Goal: Information Seeking & Learning: Learn about a topic

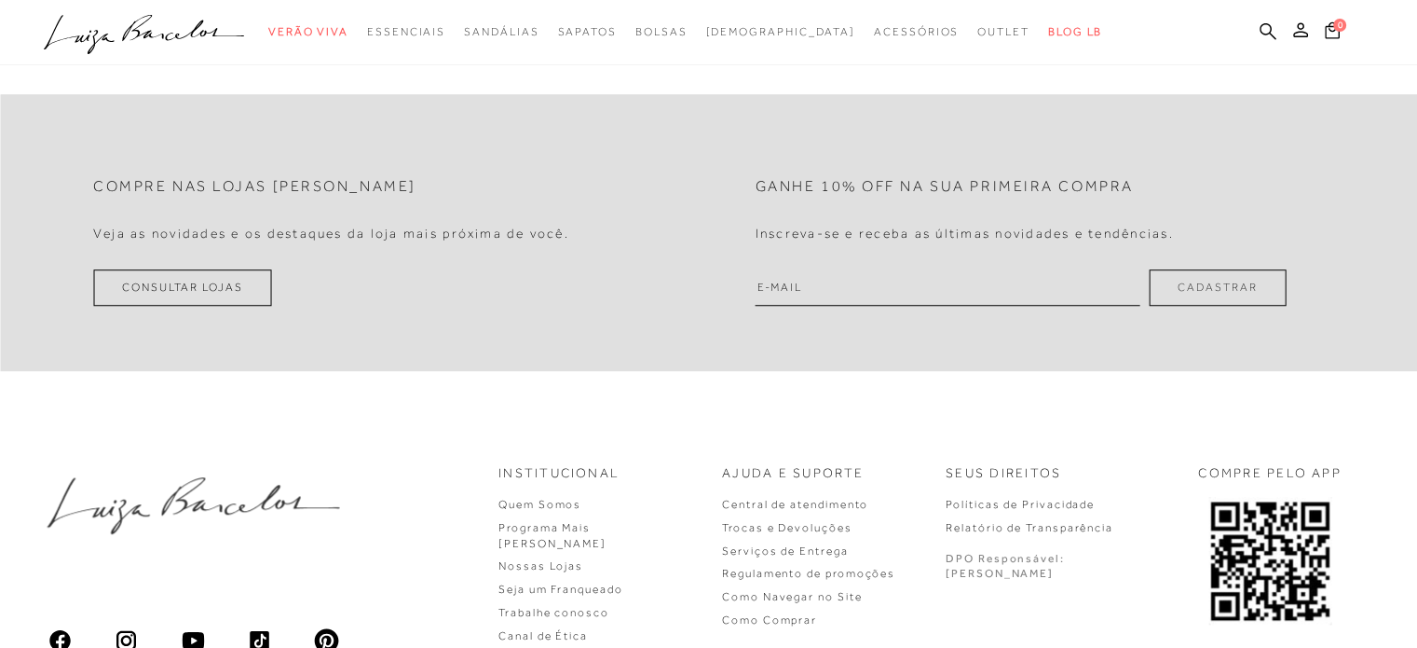
scroll to position [1562, 0]
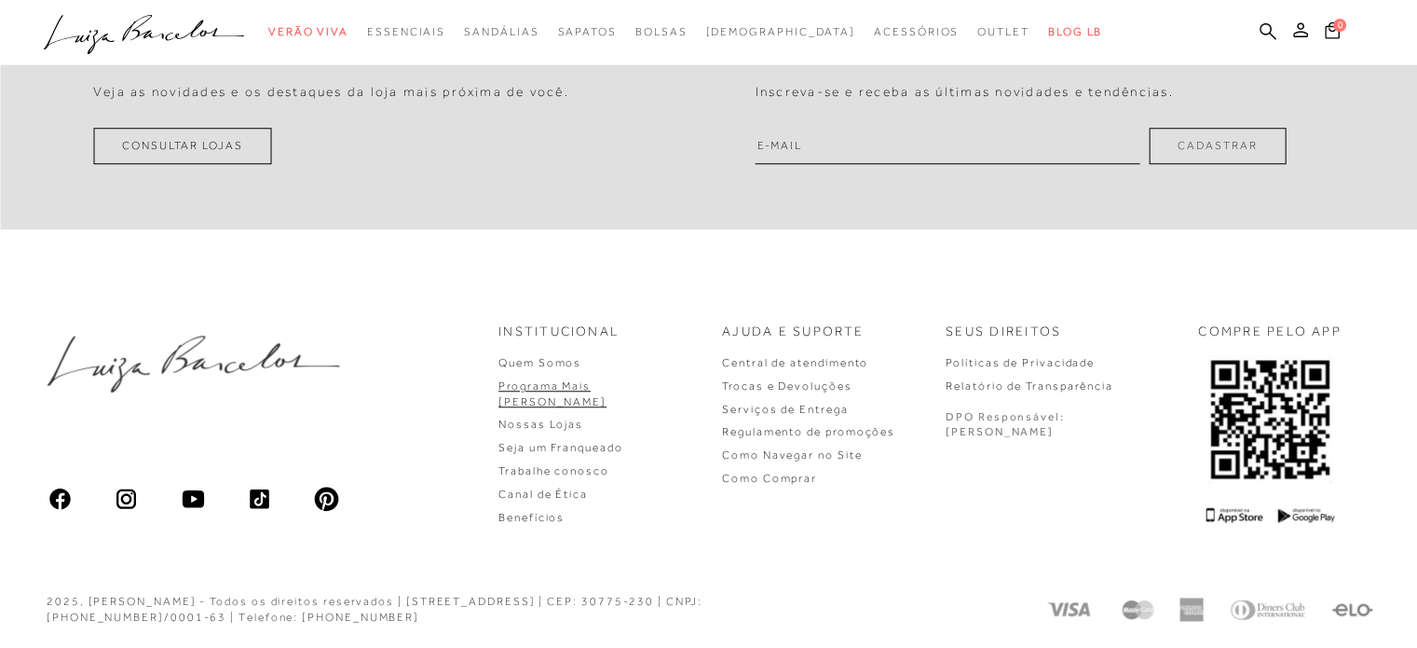
click at [607, 394] on link "Programa Mais [PERSON_NAME]" at bounding box center [552, 393] width 108 height 29
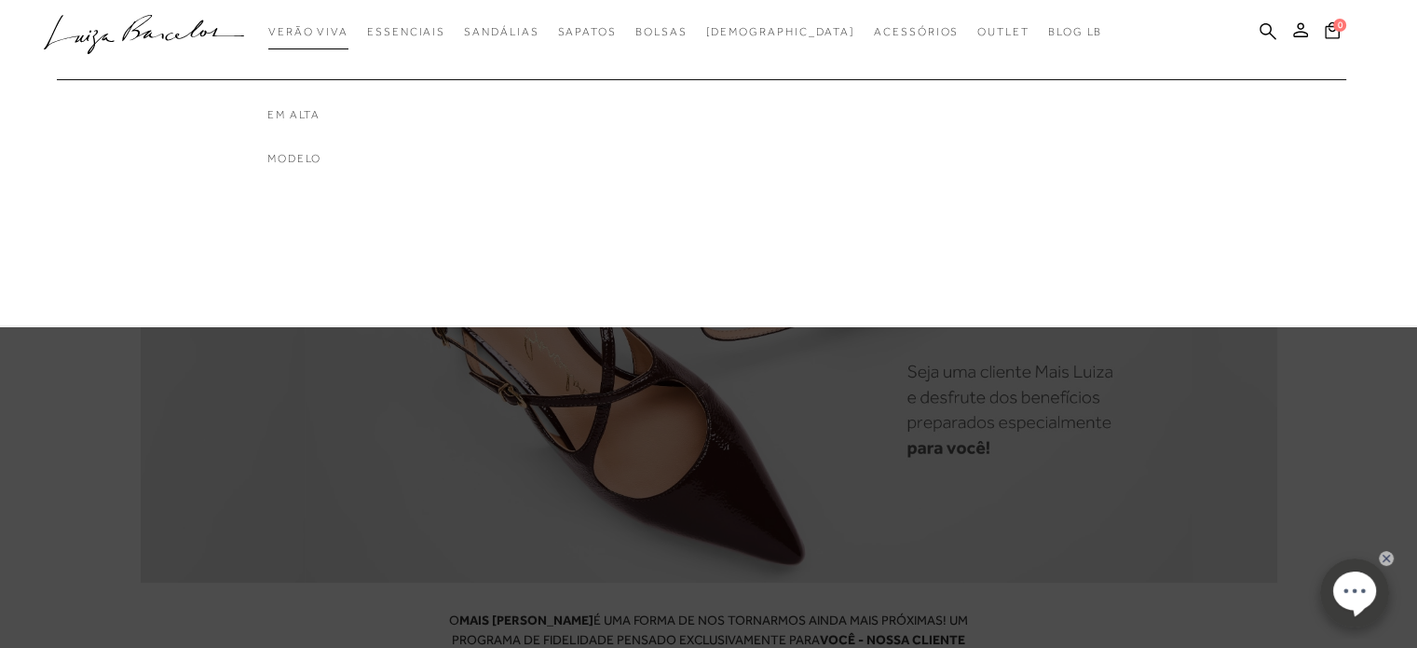
click at [348, 25] on span "Verão Viva" at bounding box center [308, 31] width 80 height 13
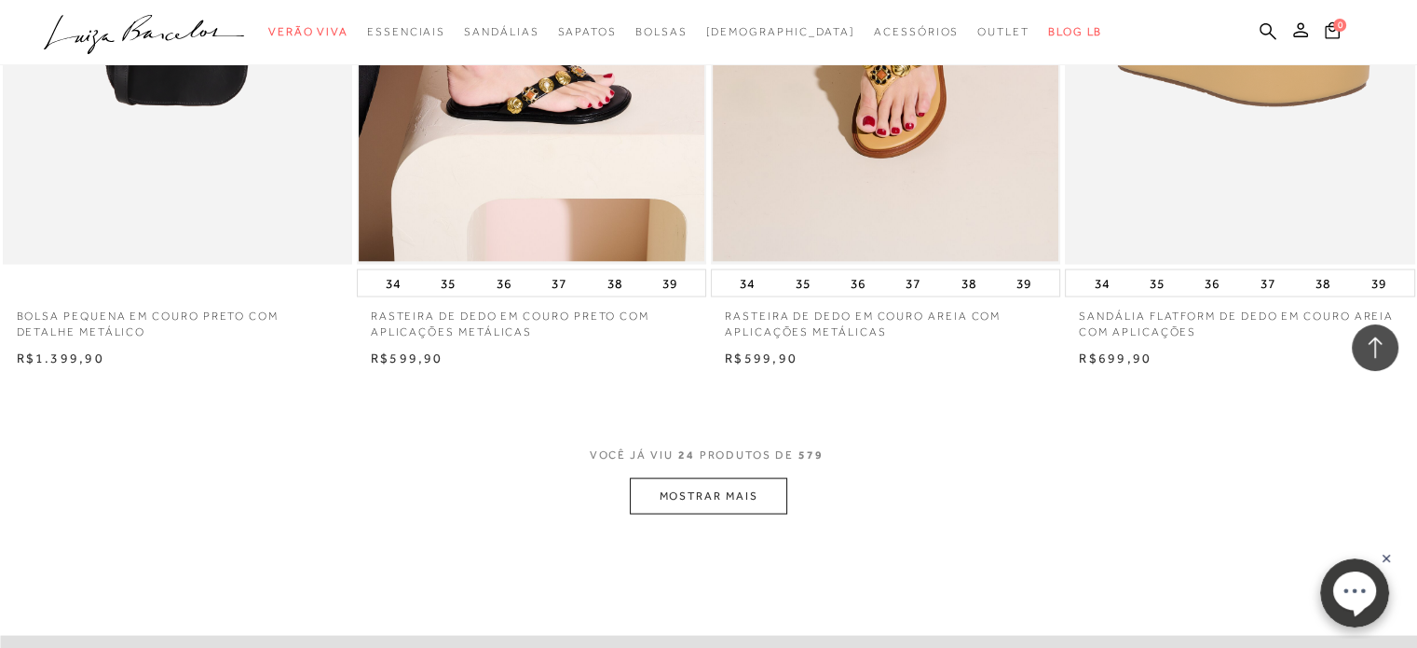
scroll to position [4006, 0]
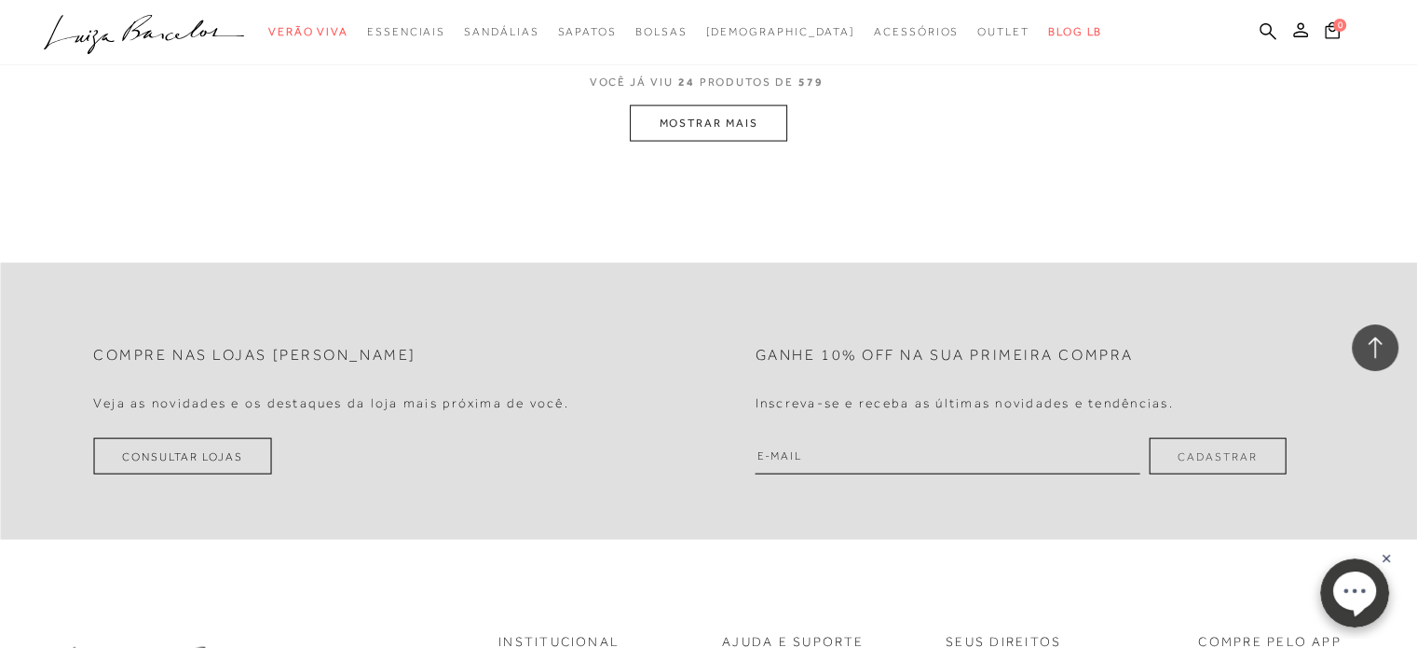
click at [732, 133] on button "MOSTRAR MAIS" at bounding box center [708, 123] width 157 height 36
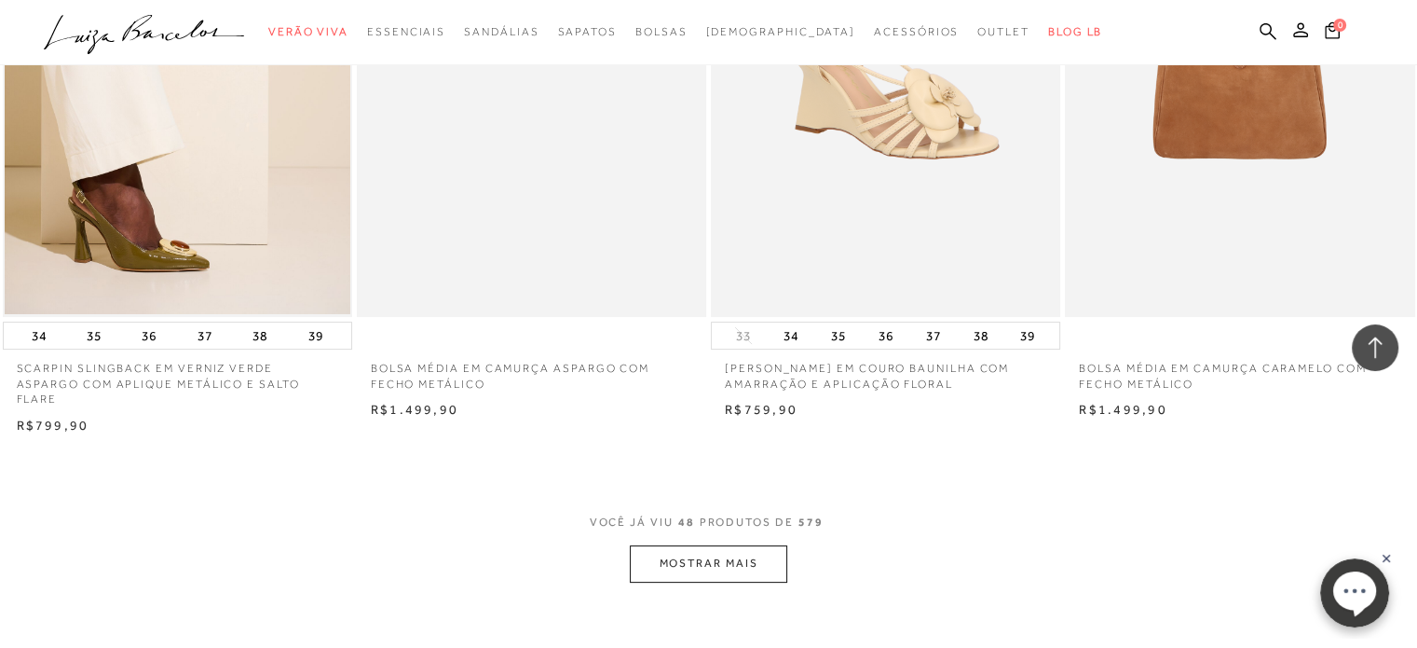
scroll to position [7601, 0]
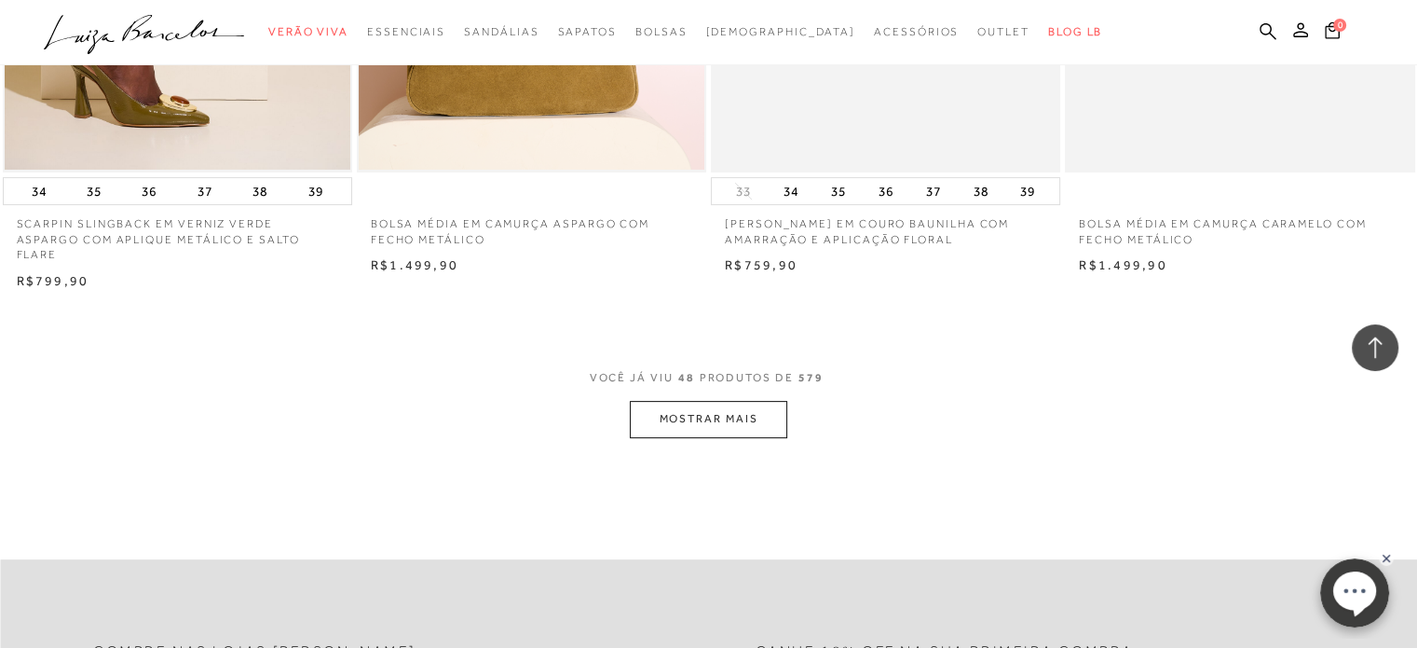
click at [734, 409] on button "MOSTRAR MAIS" at bounding box center [708, 419] width 157 height 36
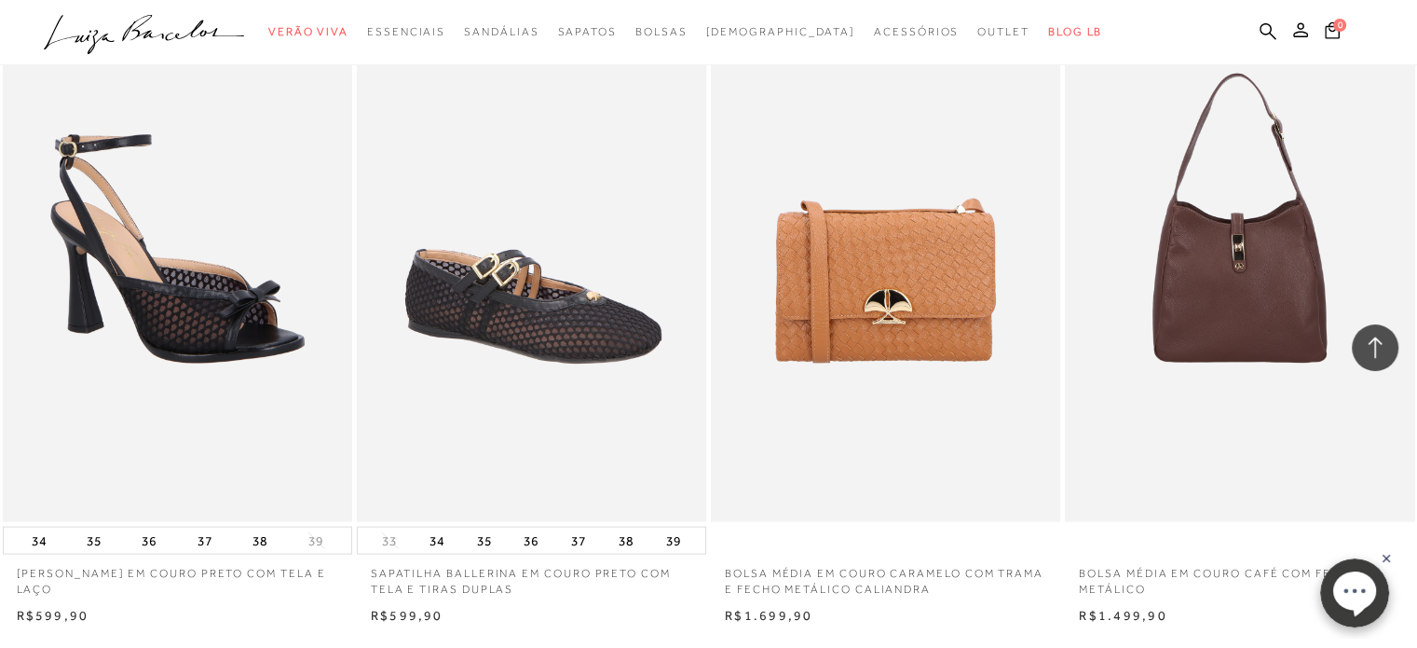
scroll to position [11607, 0]
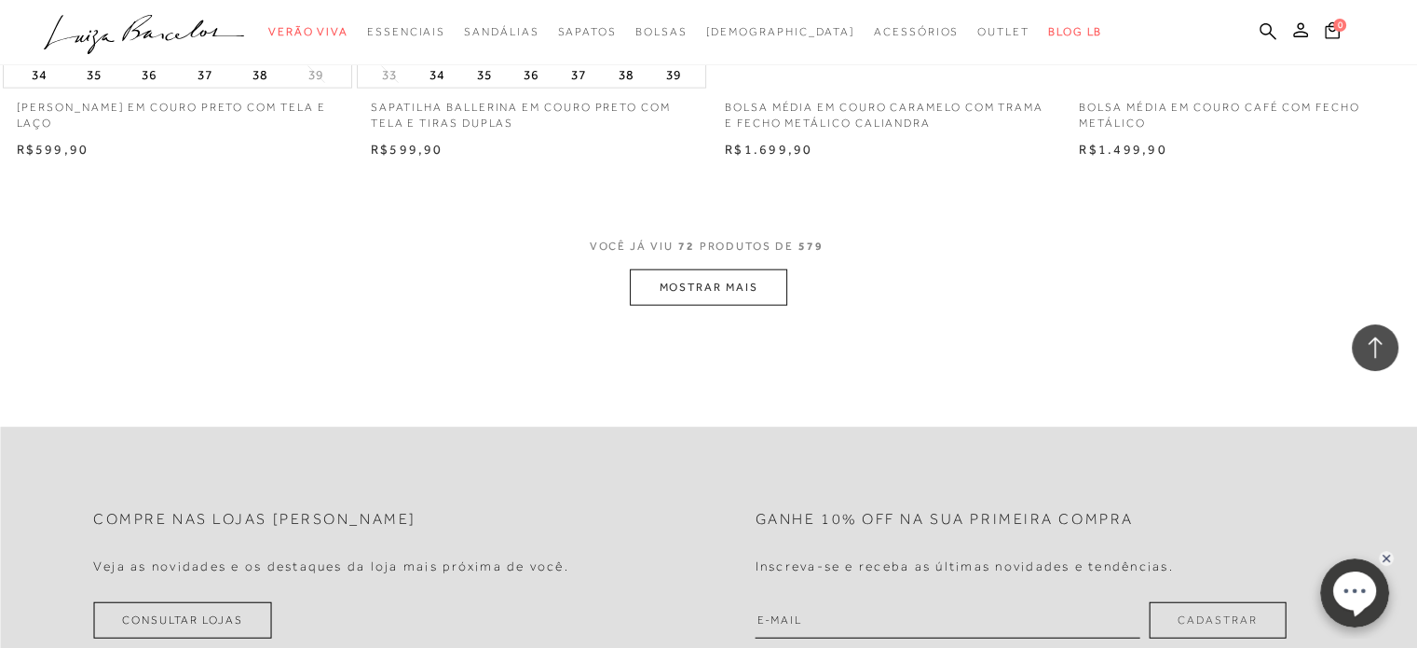
click at [710, 278] on button "MOSTRAR MAIS" at bounding box center [708, 287] width 157 height 36
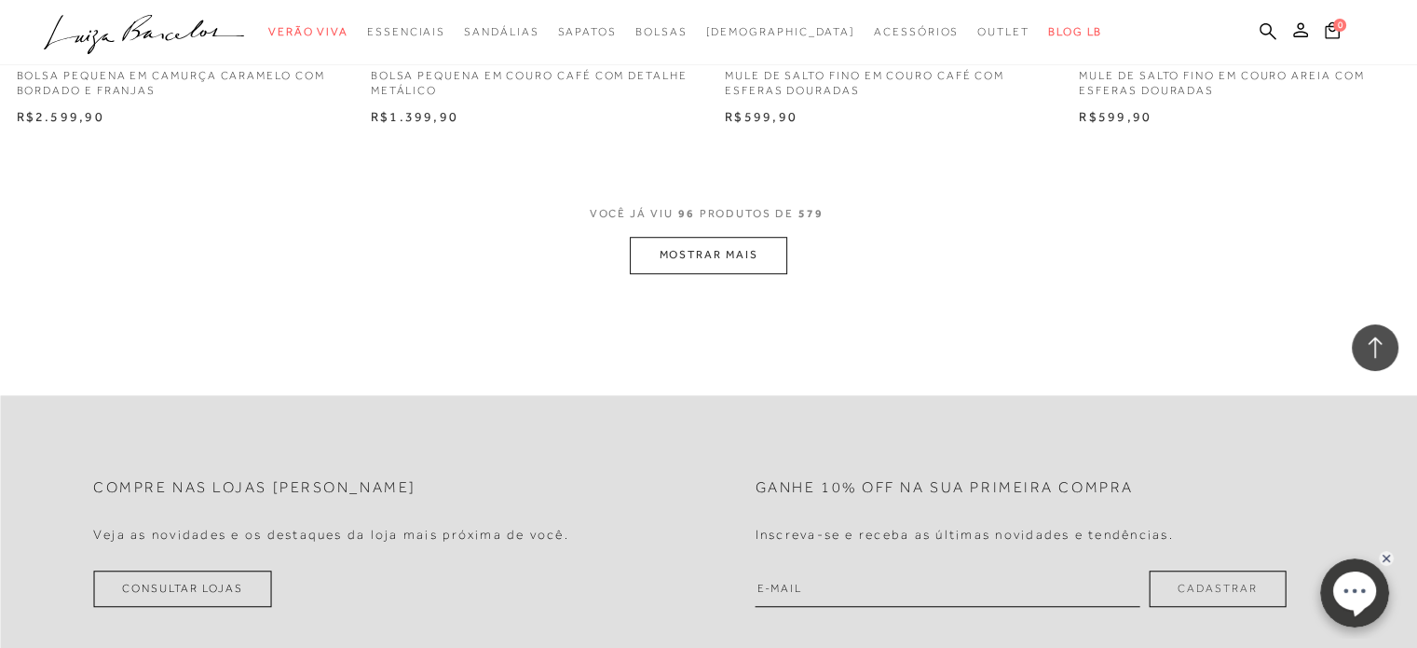
scroll to position [15455, 0]
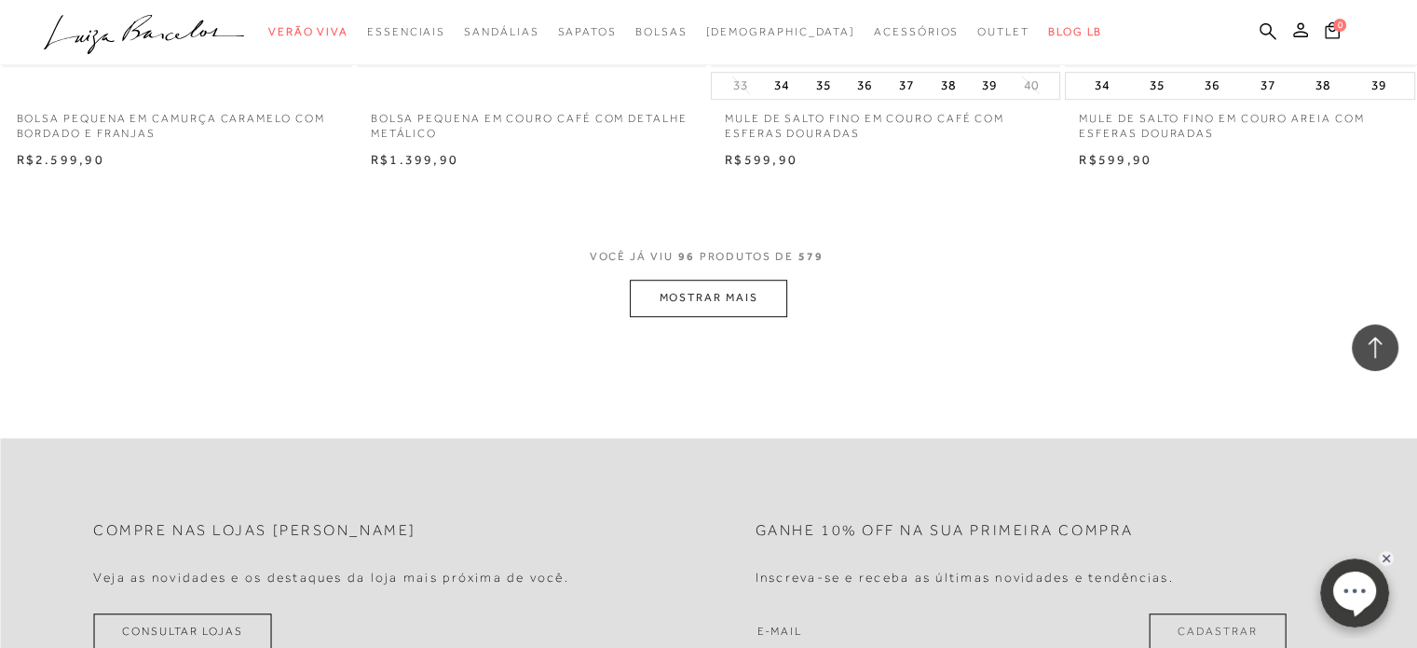
click at [710, 280] on button "MOSTRAR MAIS" at bounding box center [708, 298] width 157 height 36
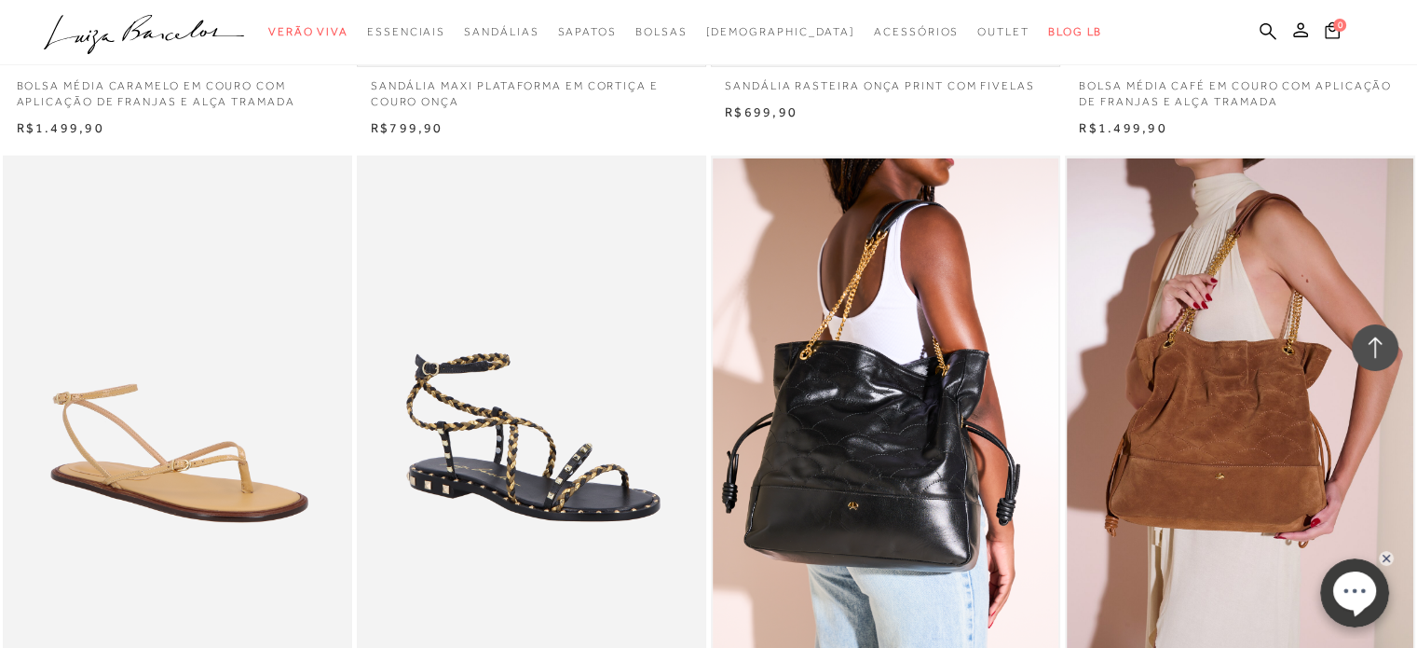
scroll to position [19181, 0]
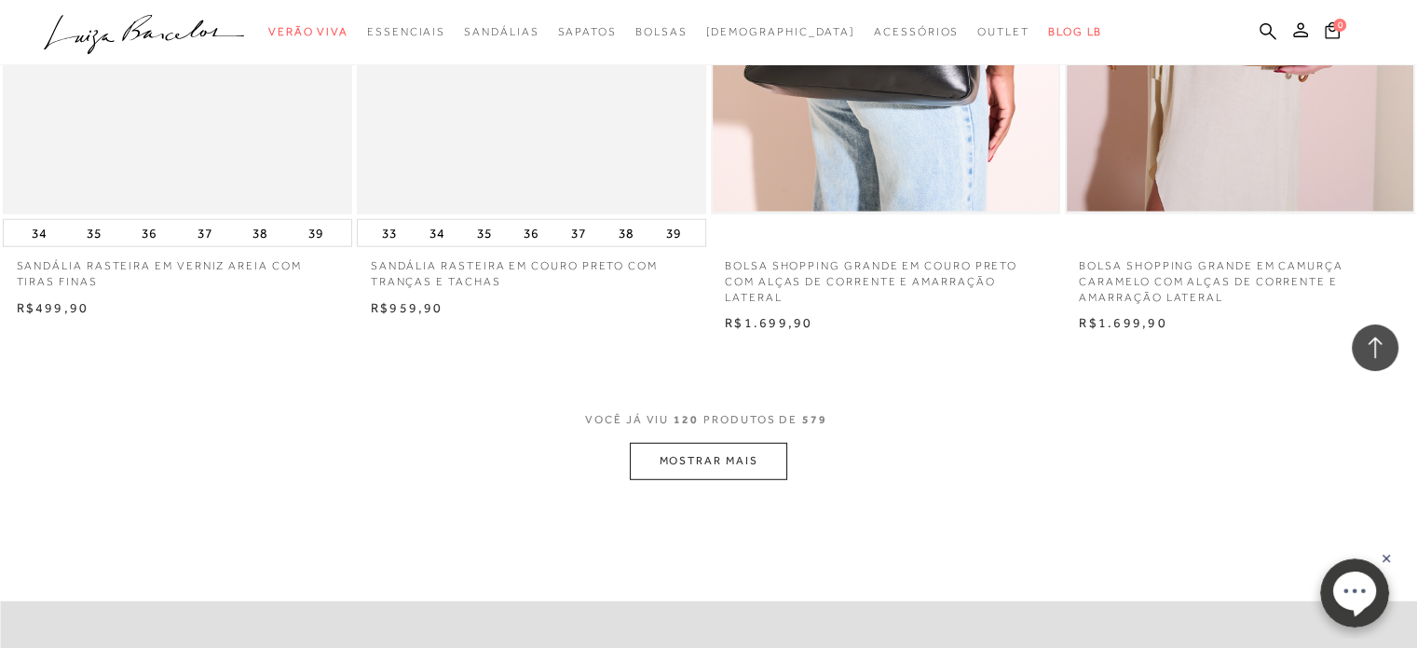
click at [702, 448] on button "MOSTRAR MAIS" at bounding box center [708, 461] width 157 height 36
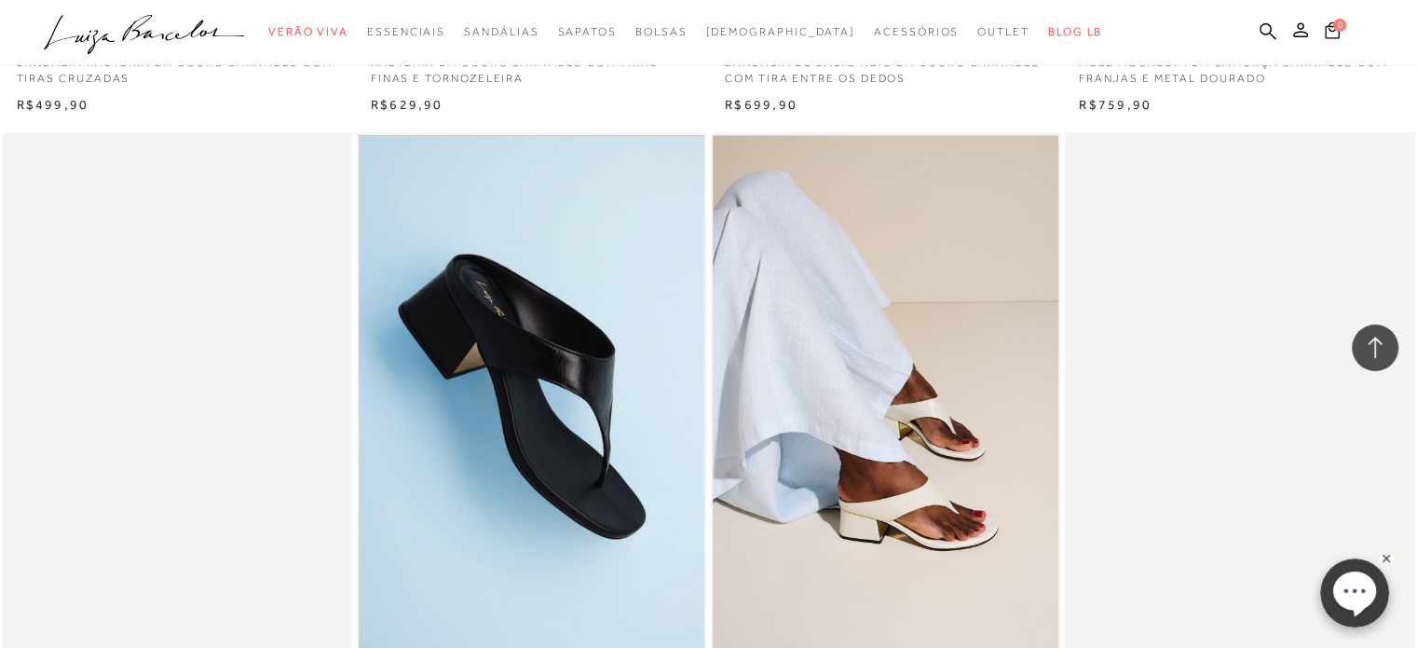
scroll to position [23095, 0]
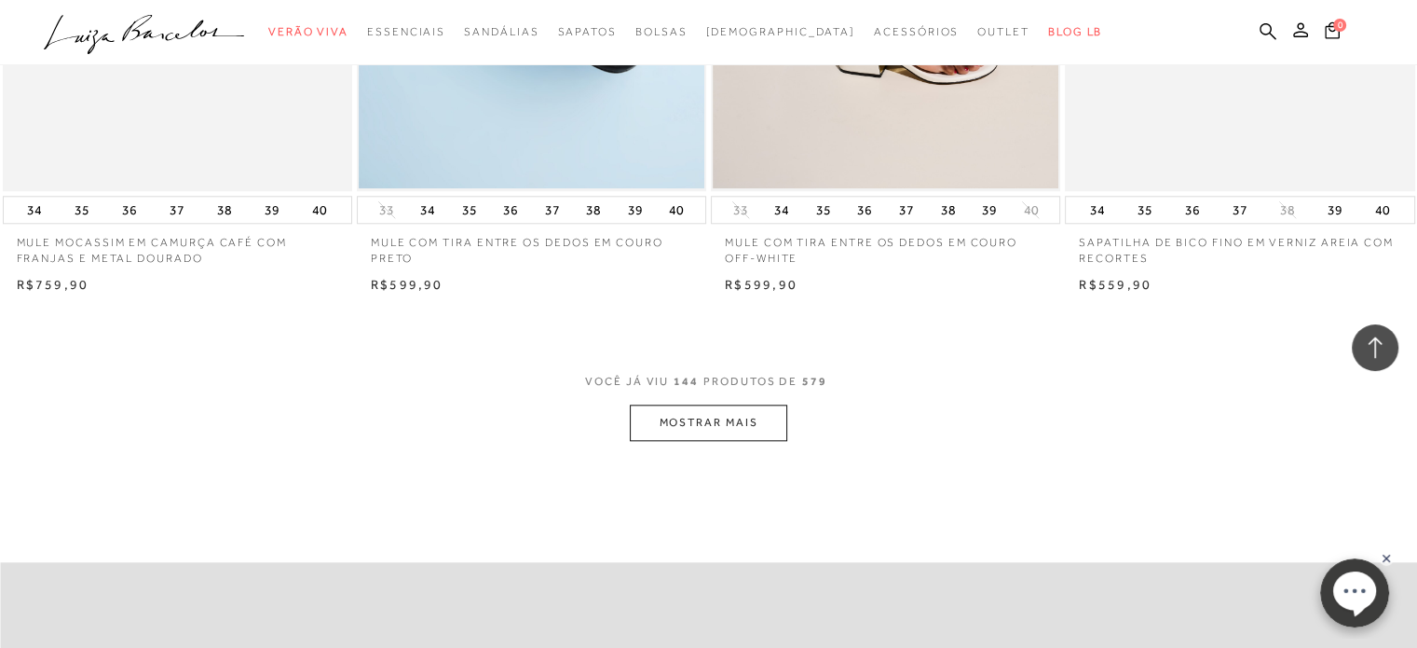
click at [723, 413] on button "MOSTRAR MAIS" at bounding box center [708, 422] width 157 height 36
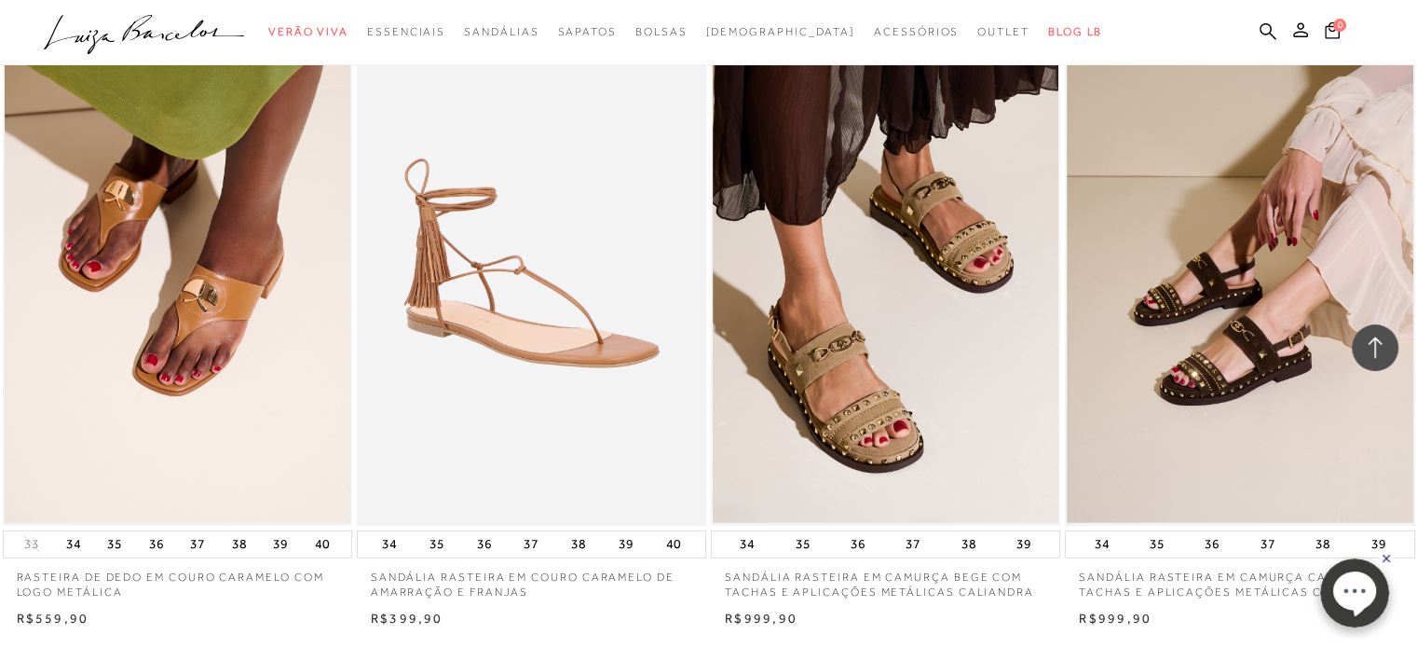
scroll to position [27008, 0]
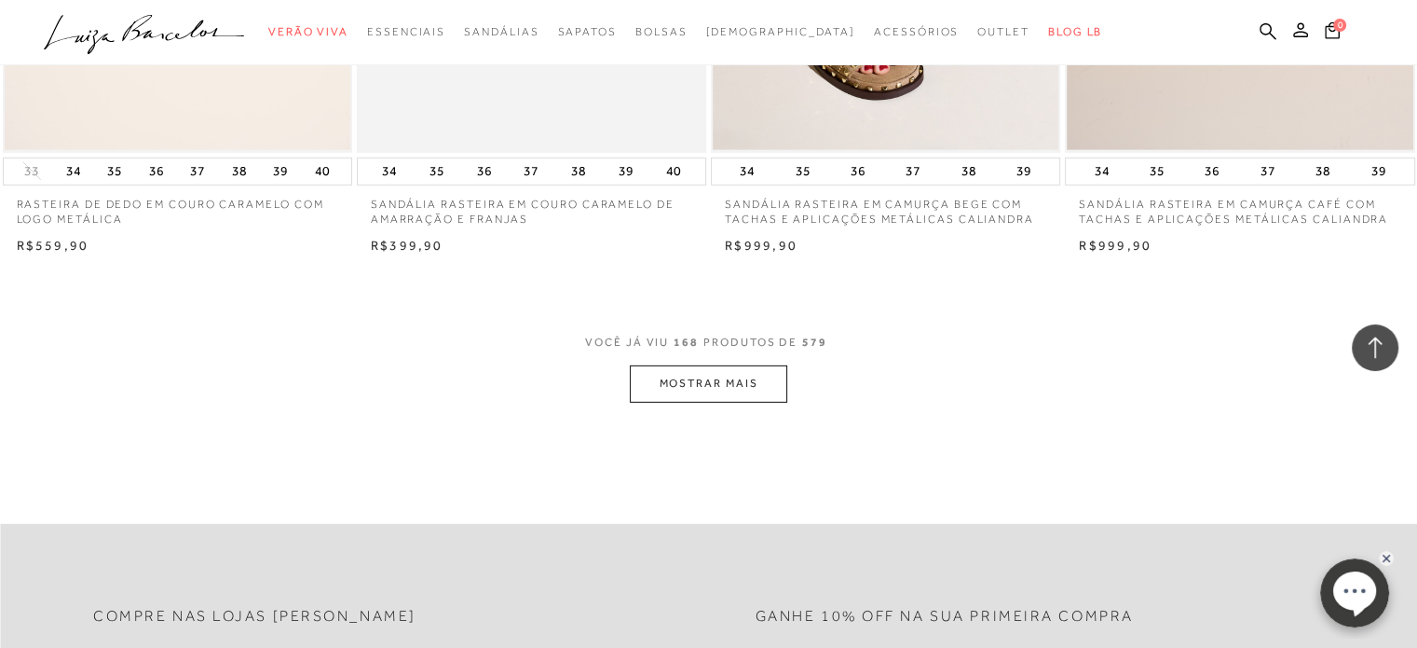
click at [697, 365] on button "MOSTRAR MAIS" at bounding box center [708, 383] width 157 height 36
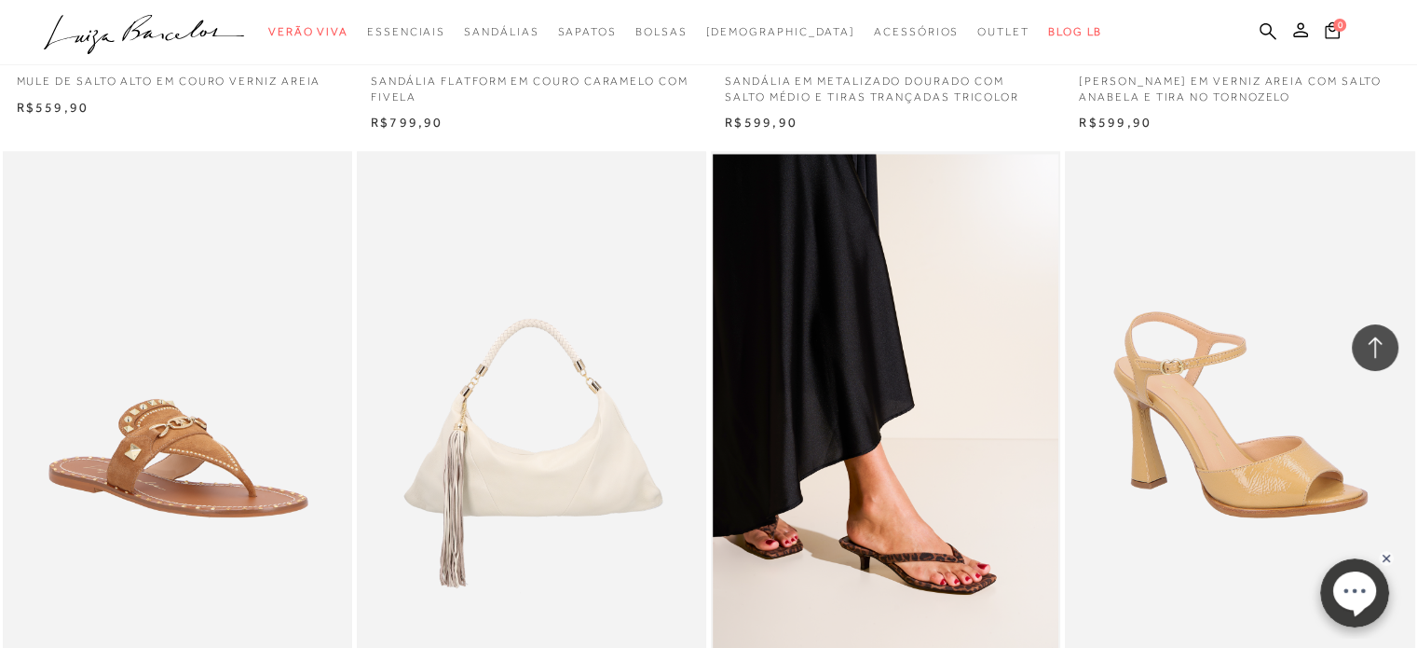
scroll to position [30827, 0]
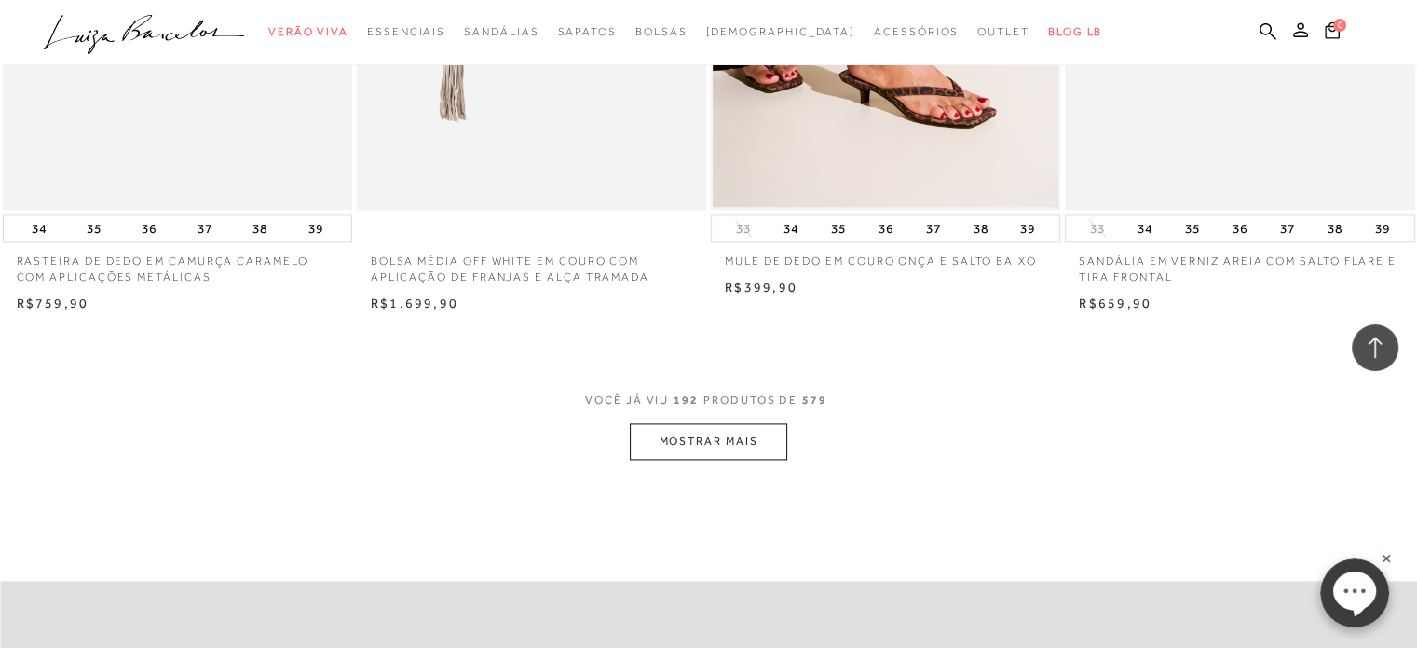
click at [743, 423] on button "MOSTRAR MAIS" at bounding box center [708, 441] width 157 height 36
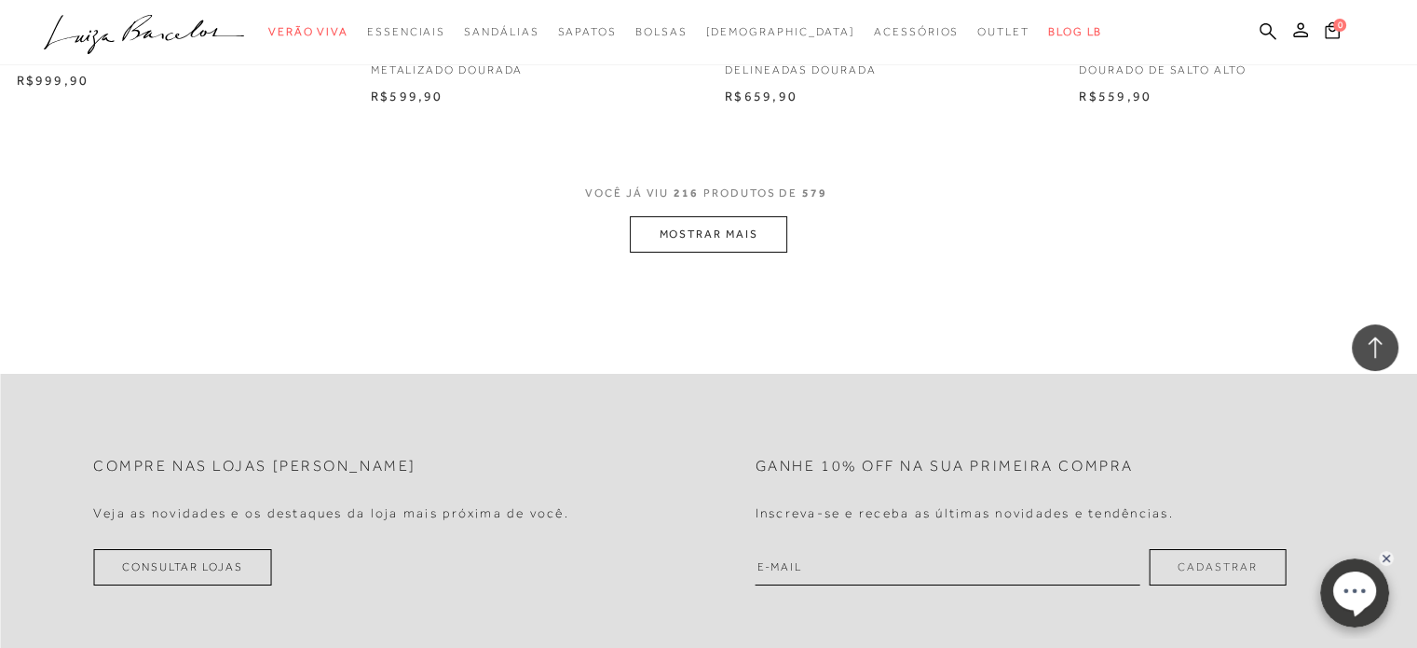
scroll to position [34927, 0]
click at [743, 213] on button "MOSTRAR MAIS" at bounding box center [708, 231] width 157 height 36
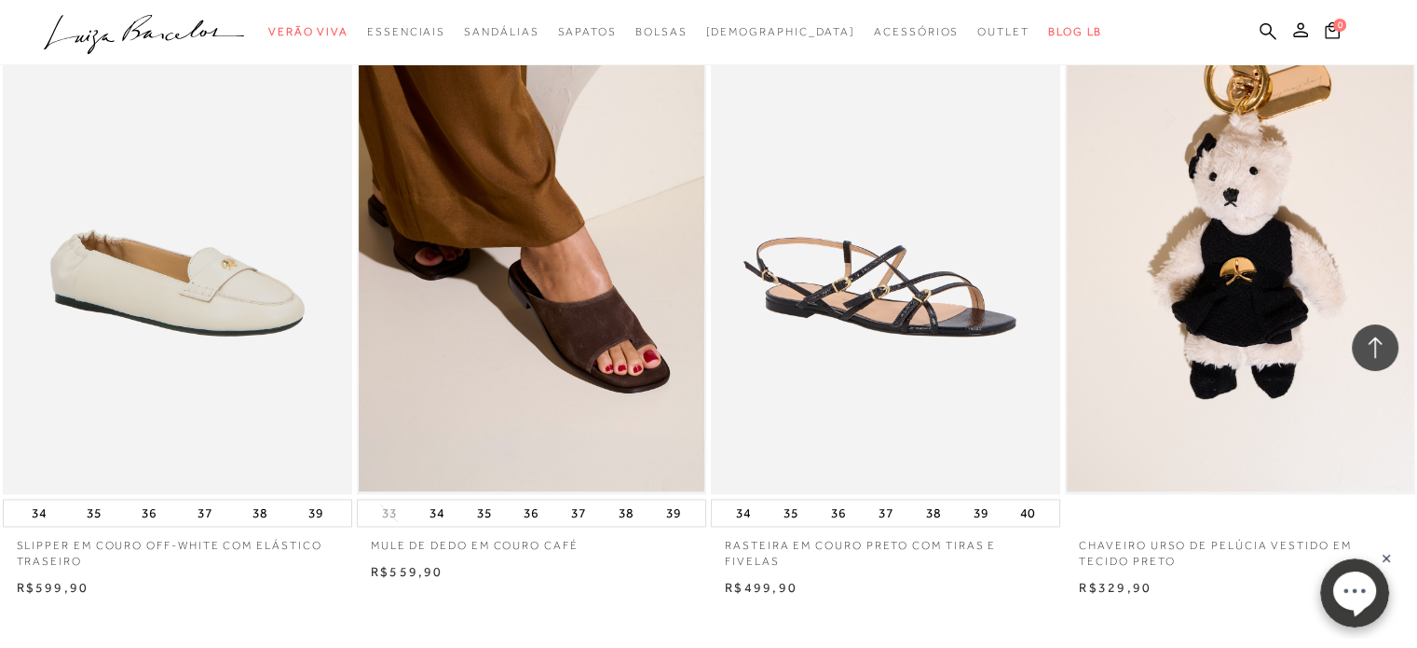
scroll to position [38467, 0]
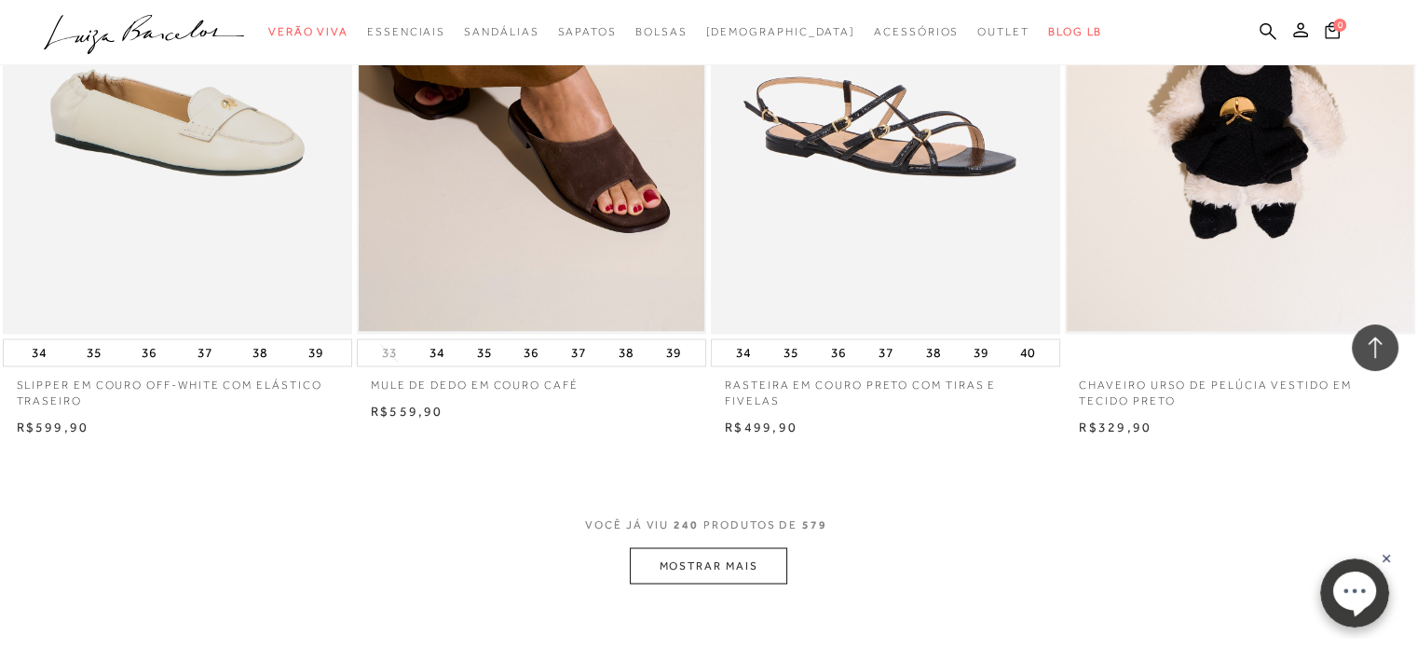
click at [742, 547] on button "MOSTRAR MAIS" at bounding box center [708, 565] width 157 height 36
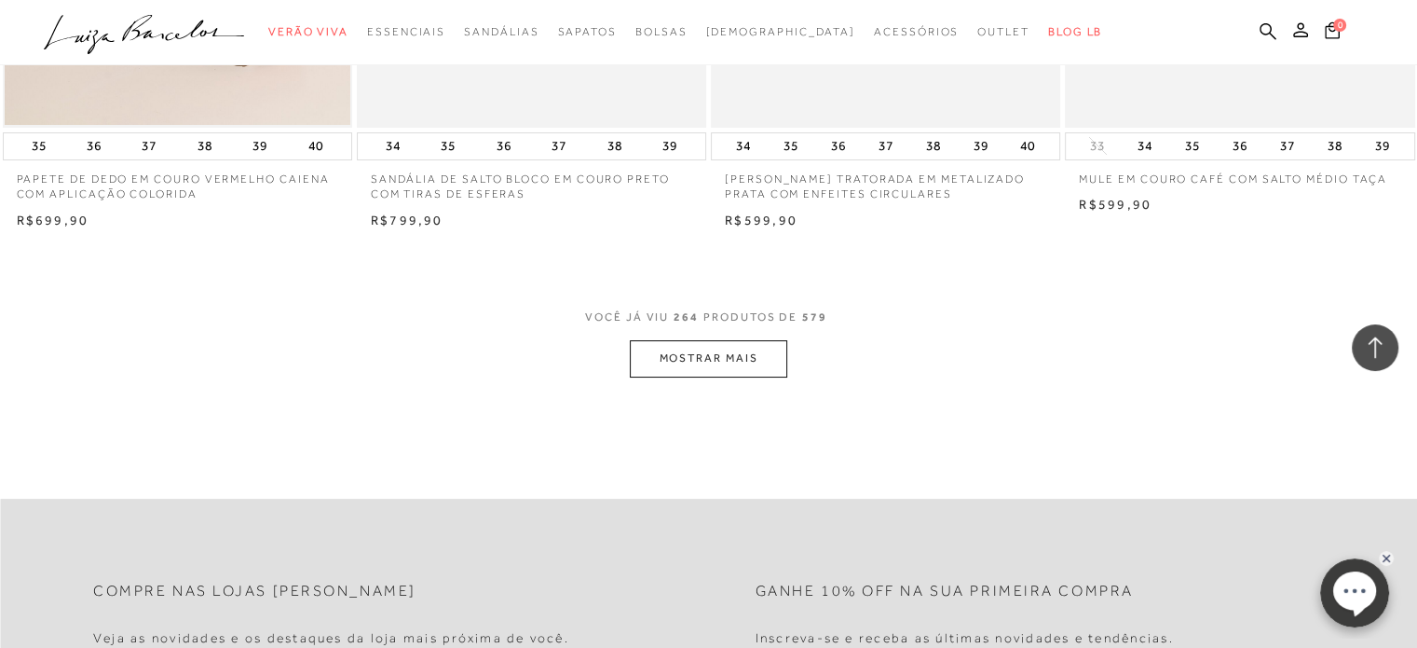
scroll to position [42567, 0]
click at [742, 337] on button "MOSTRAR MAIS" at bounding box center [708, 355] width 157 height 36
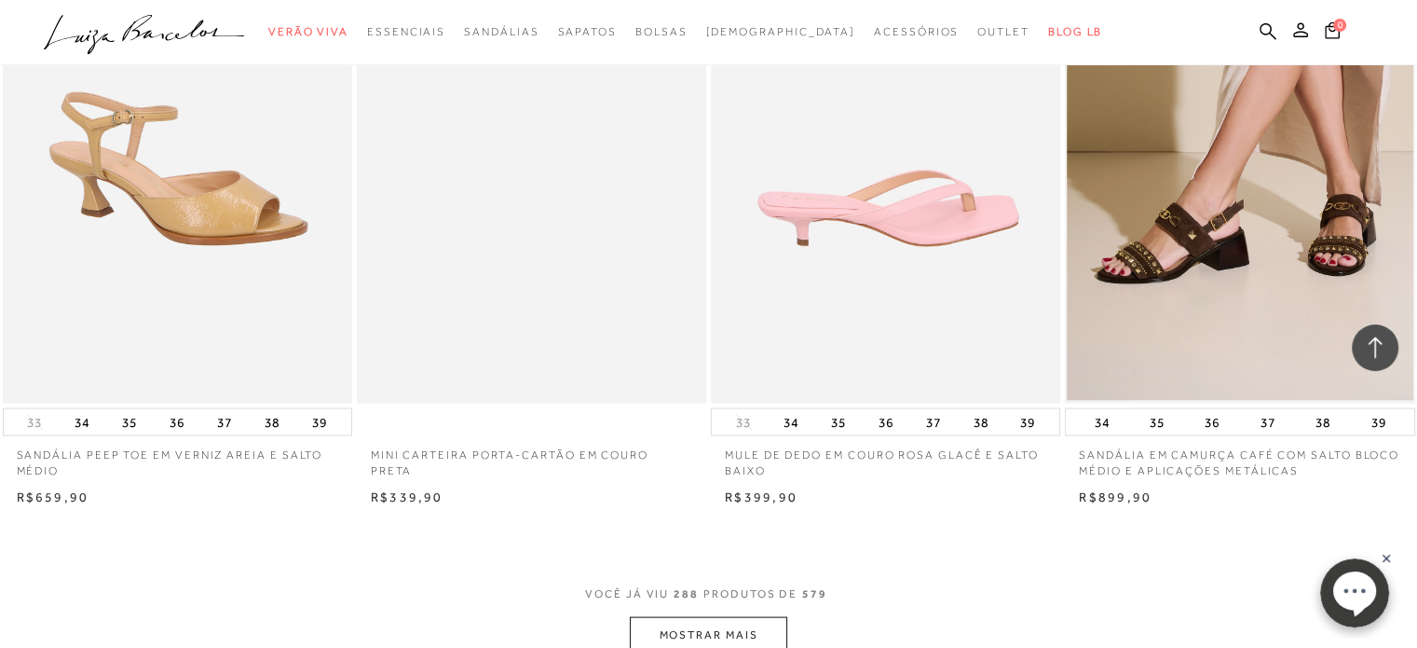
scroll to position [46107, 0]
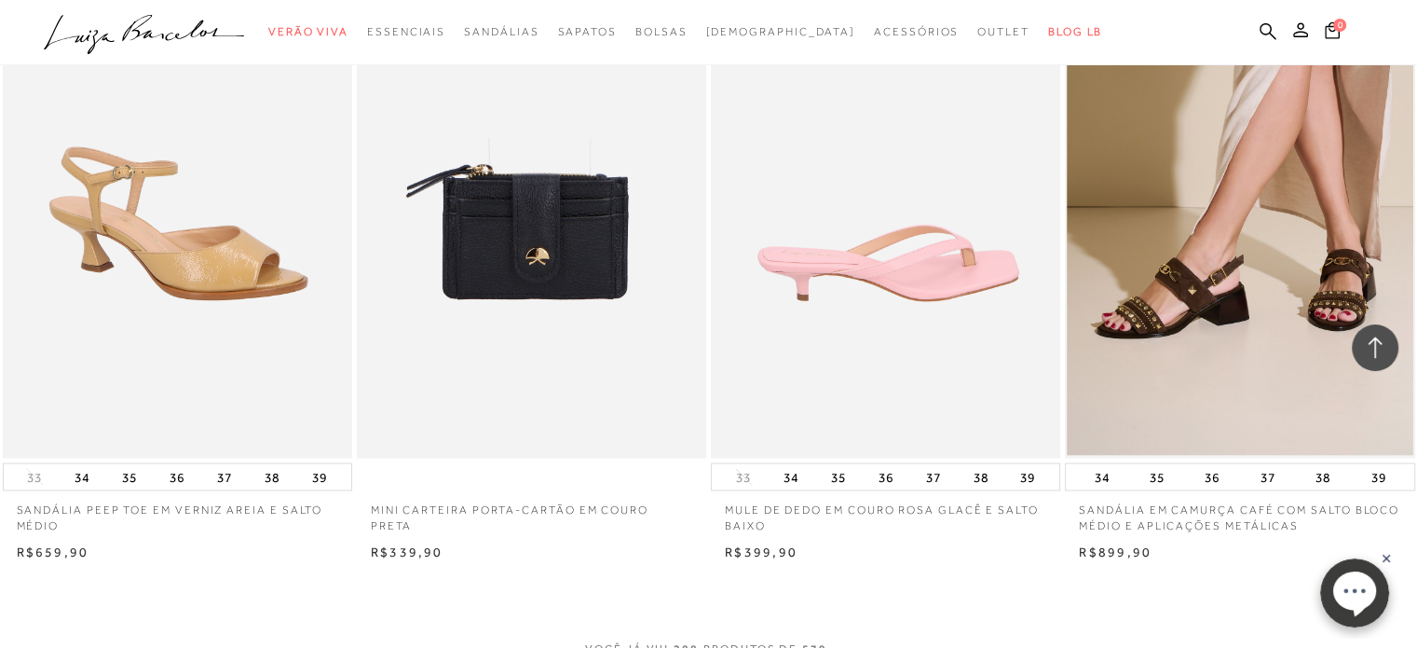
click at [903, 279] on img at bounding box center [887, 196] width 348 height 525
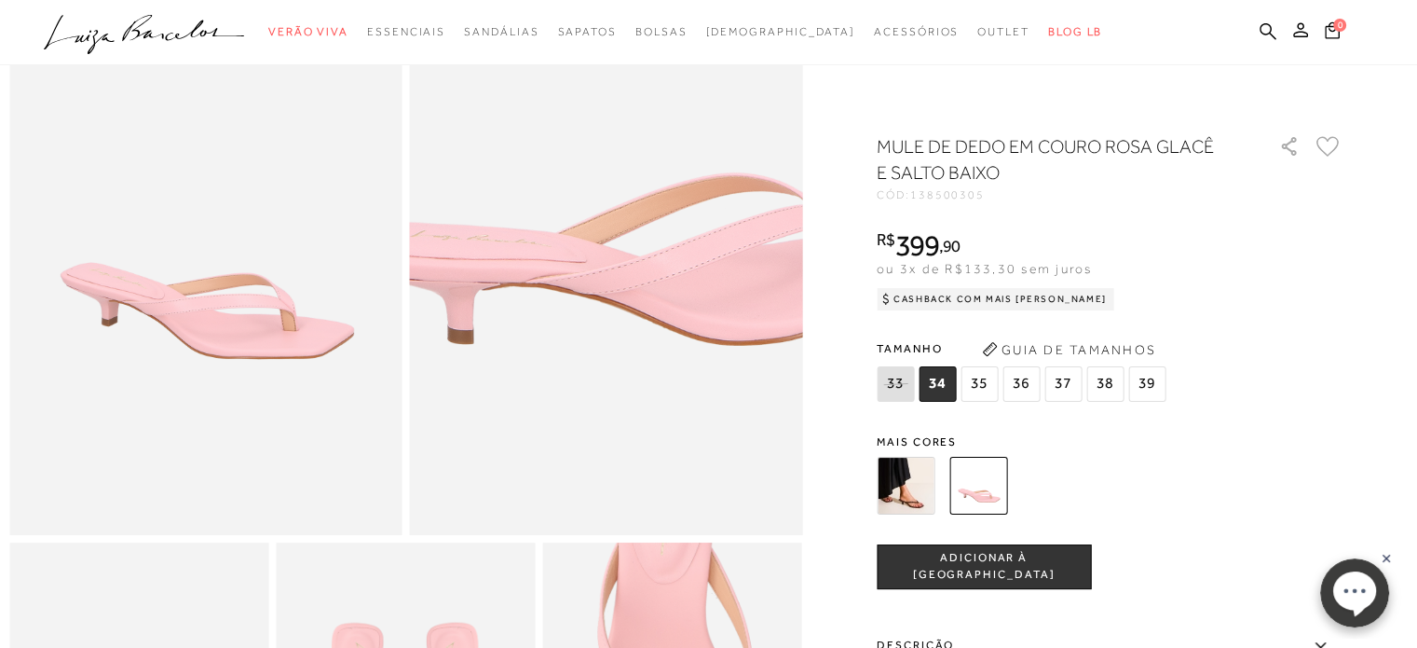
scroll to position [559, 0]
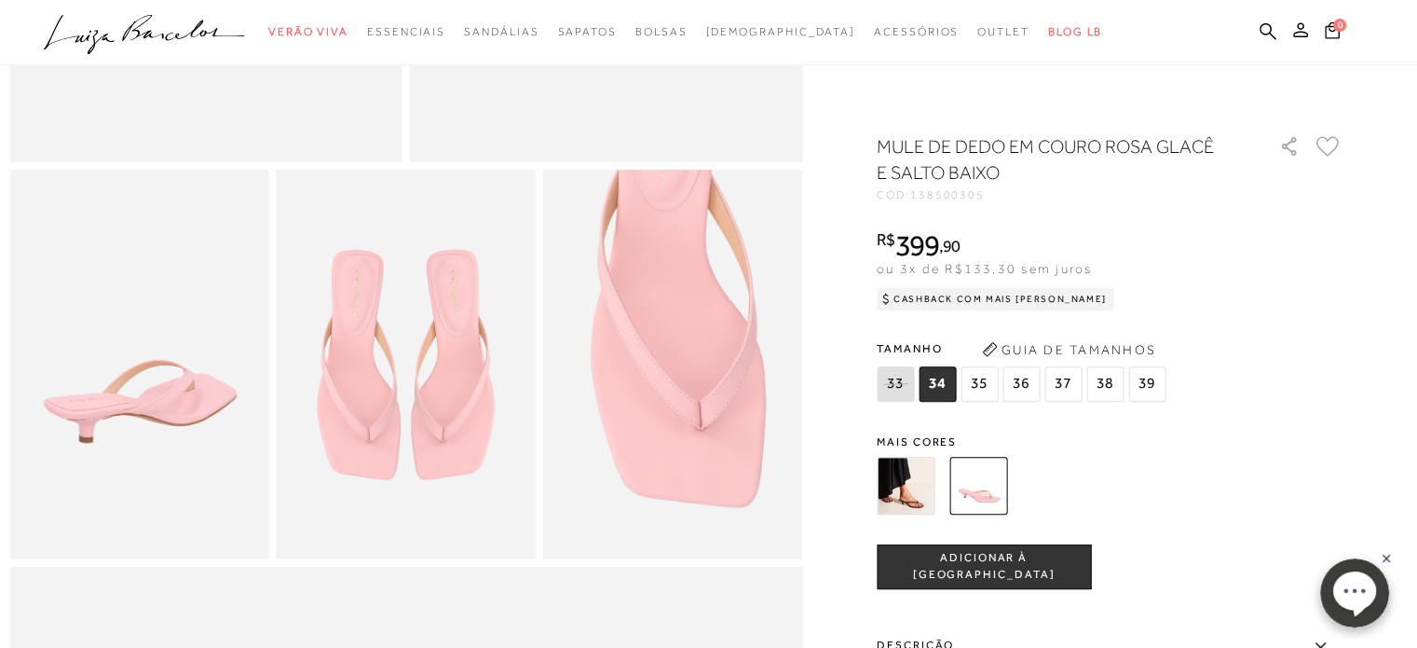
click at [917, 498] on img at bounding box center [906, 486] width 58 height 58
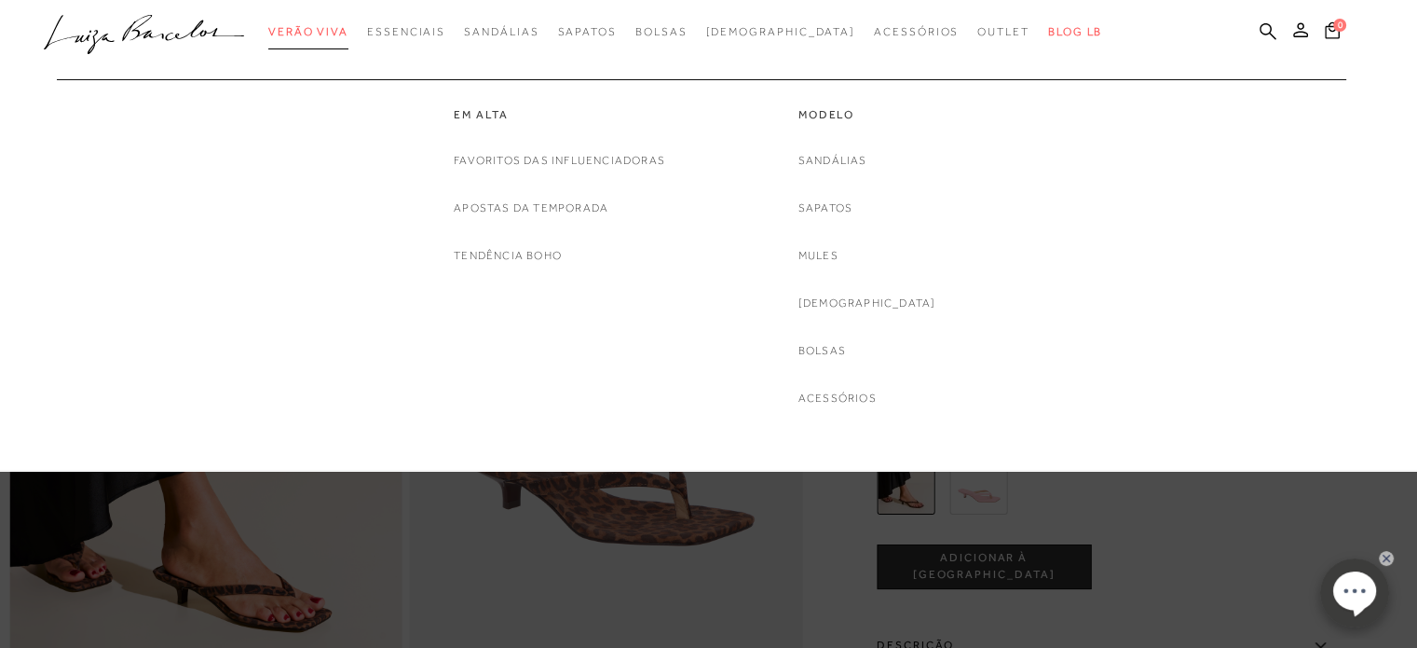
click at [348, 23] on link "Verão Viva" at bounding box center [308, 32] width 80 height 34
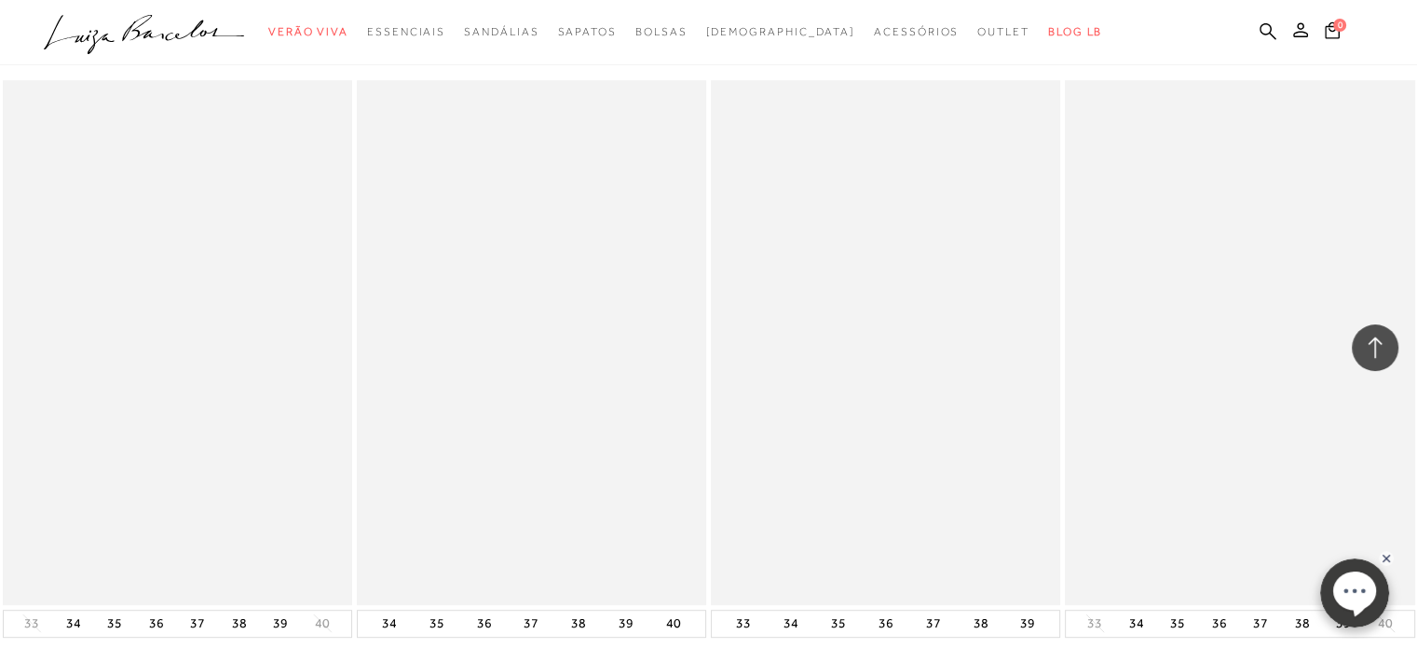
scroll to position [7457, 0]
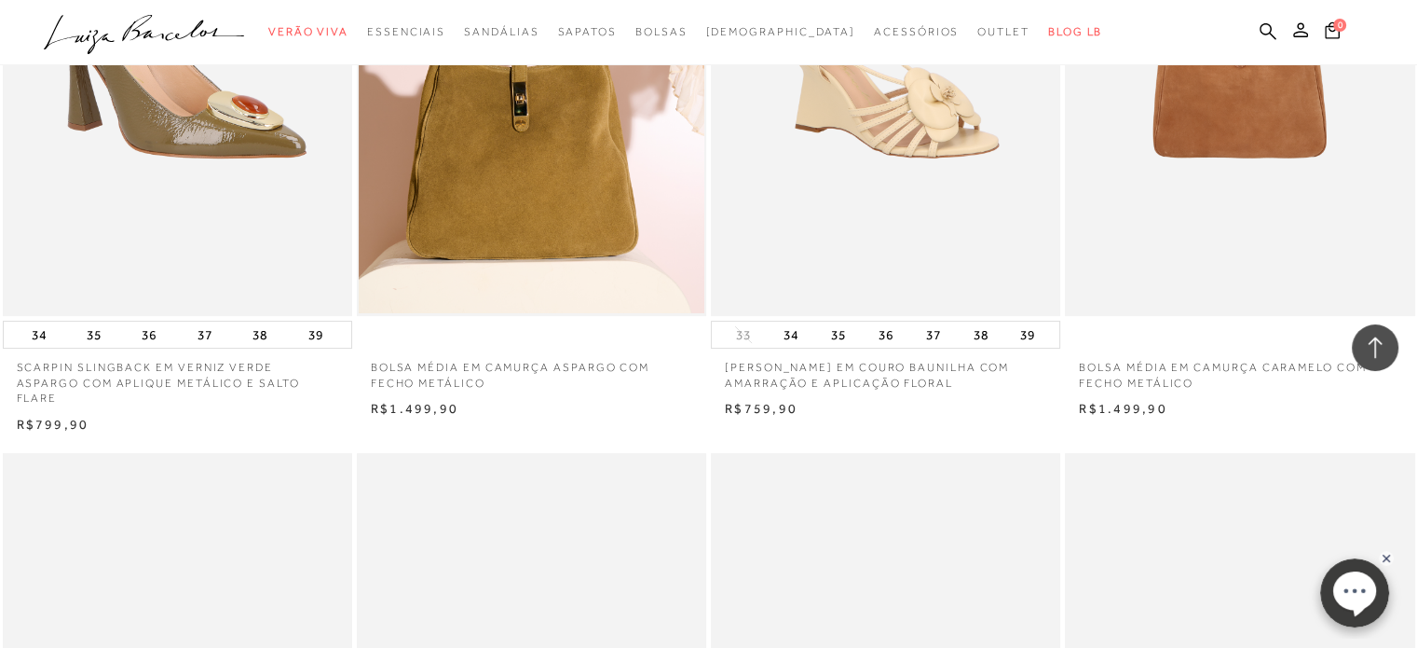
click at [185, 218] on img at bounding box center [179, 53] width 348 height 525
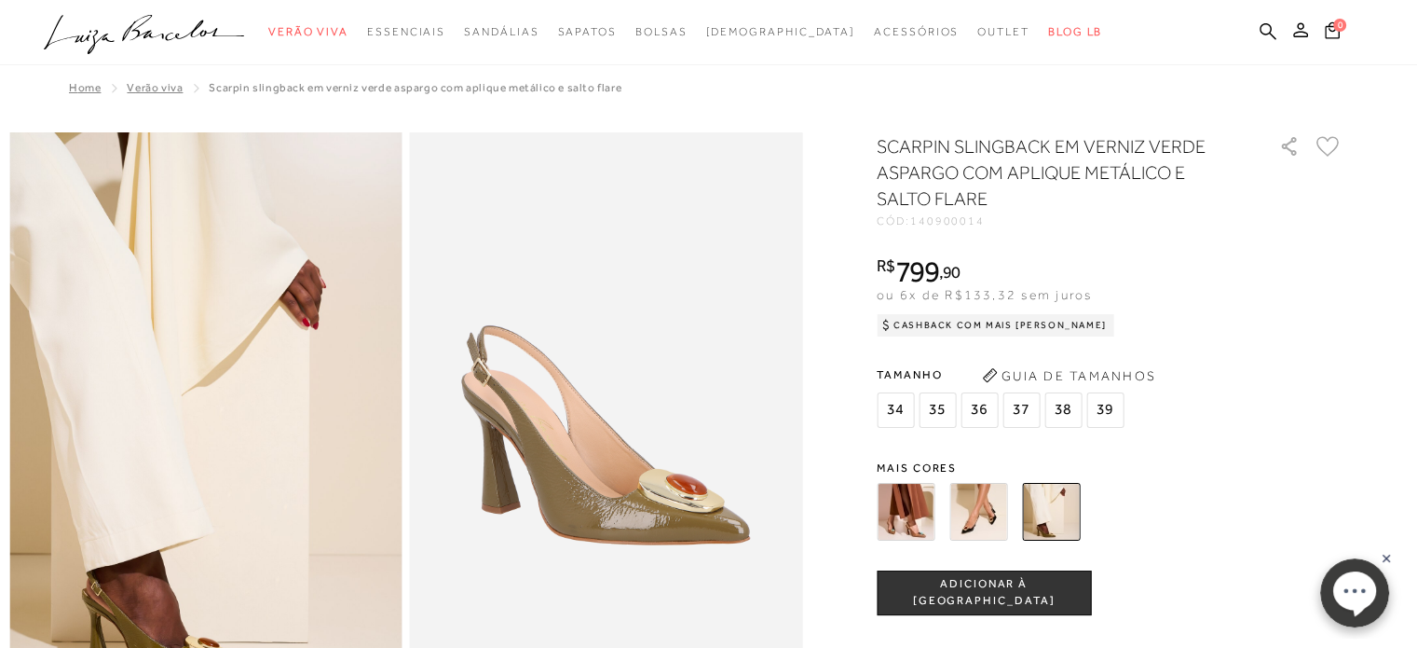
click at [917, 497] on img at bounding box center [906, 512] width 58 height 58
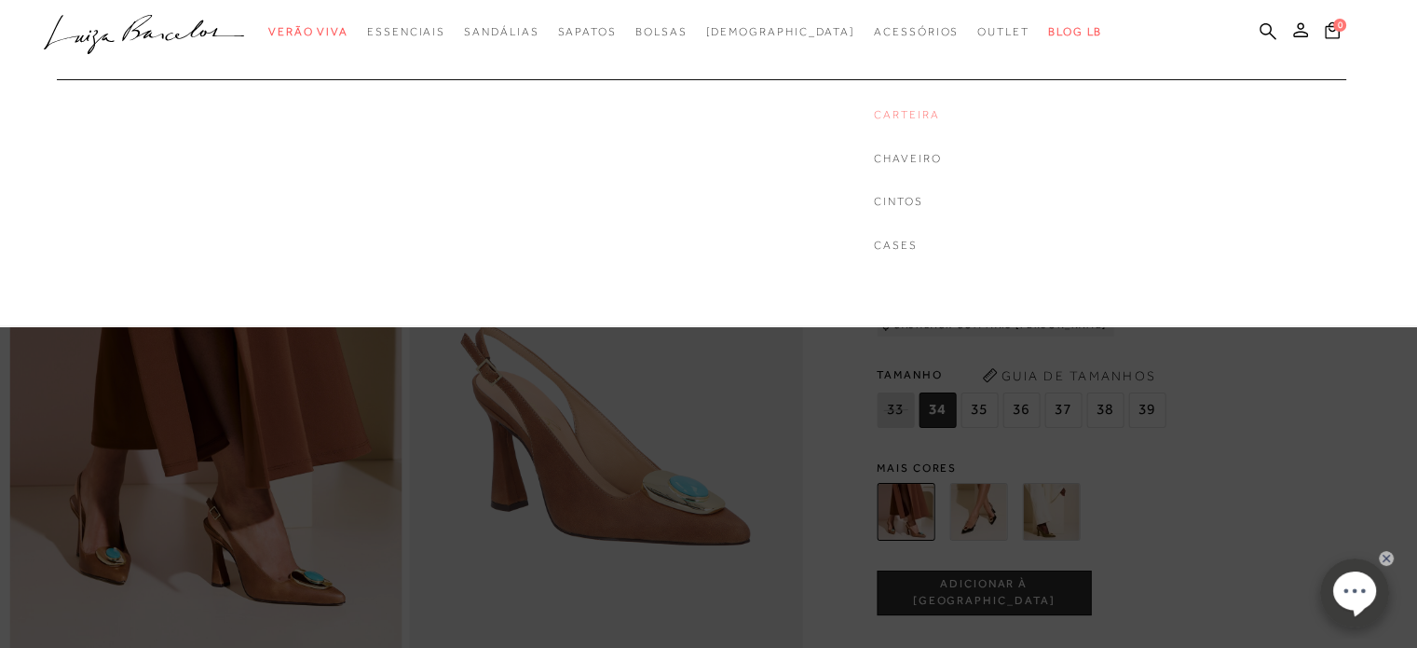
click at [874, 117] on link "Carteira" at bounding box center [907, 115] width 67 height 16
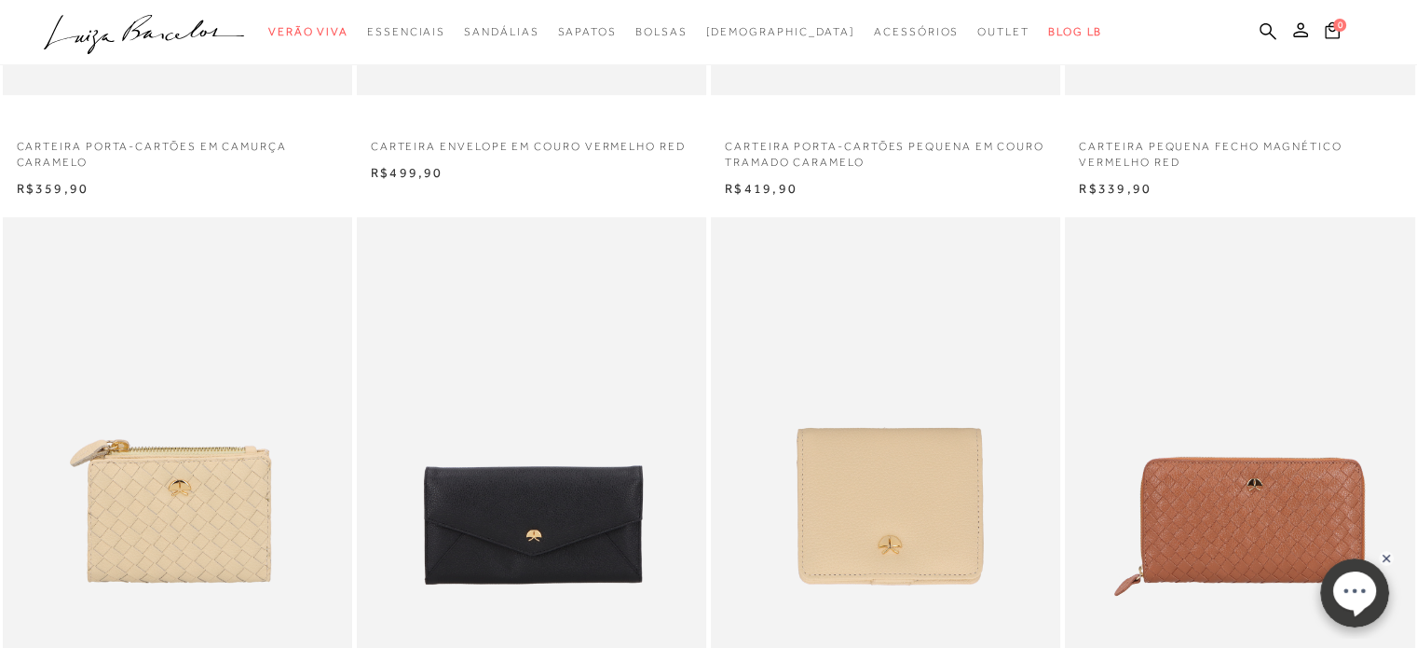
scroll to position [93, 0]
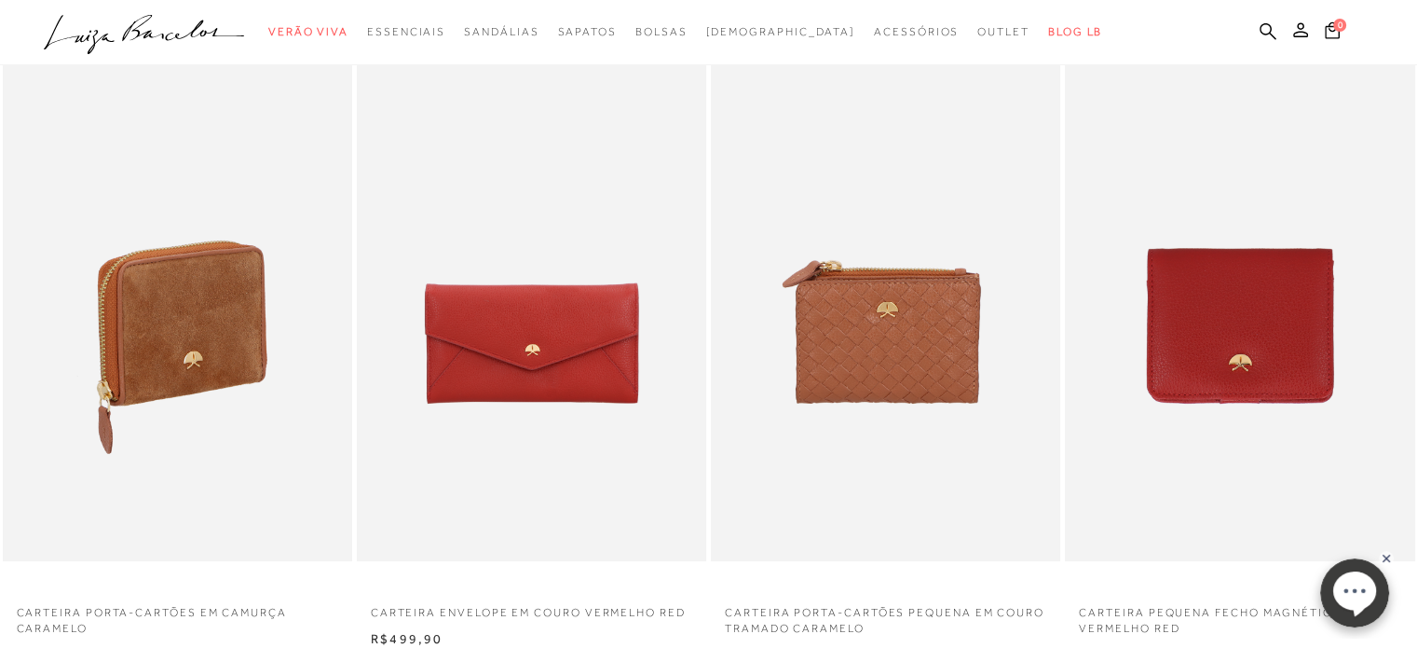
click at [220, 353] on img at bounding box center [179, 299] width 348 height 525
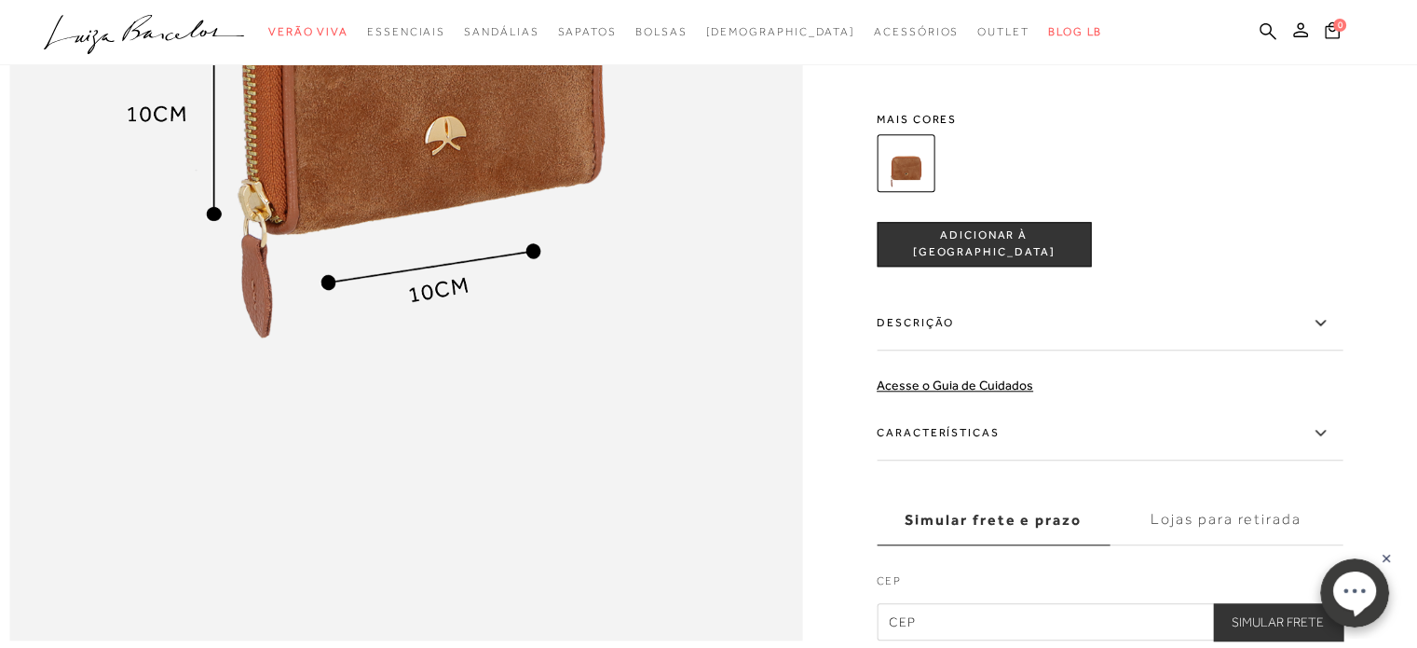
scroll to position [1677, 0]
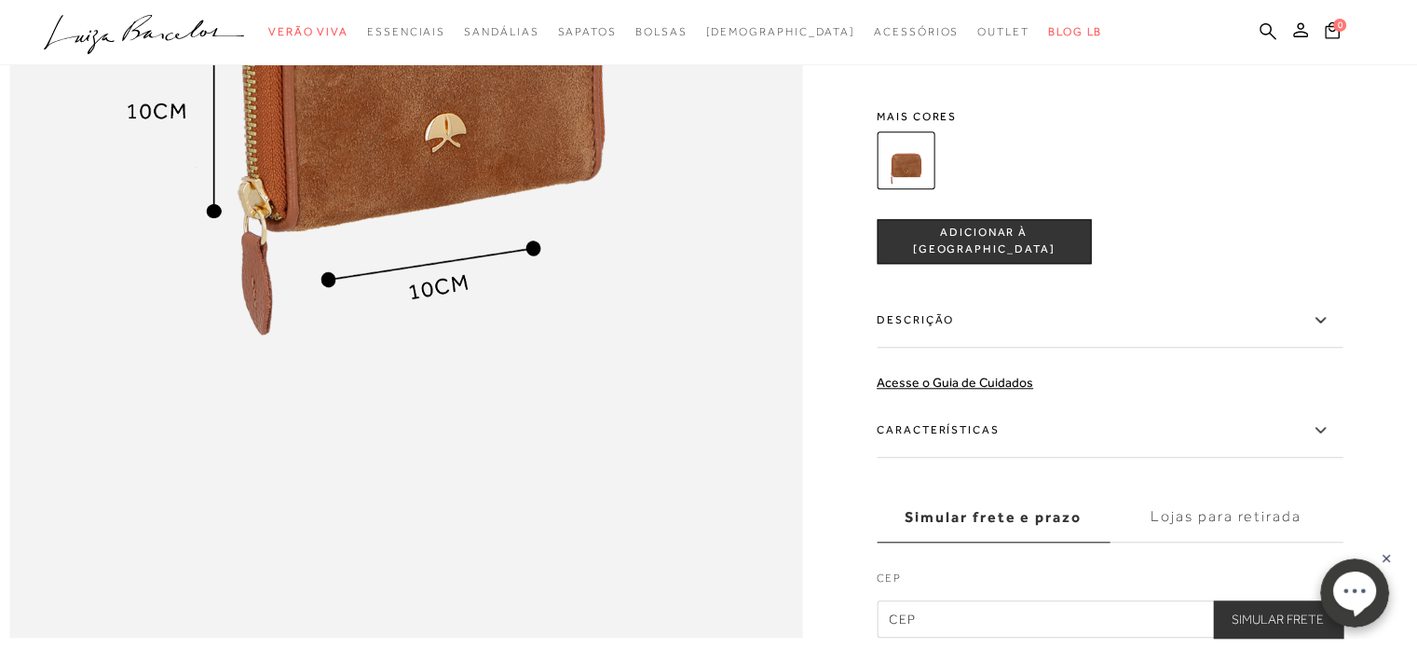
click at [1163, 348] on label "Descrição" at bounding box center [1110, 320] width 466 height 54
click at [0, 0] on input "Descrição" at bounding box center [0, 0] width 0 height 0
